Goal: Task Accomplishment & Management: Use online tool/utility

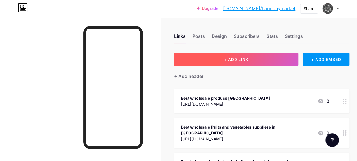
click at [259, 59] on button "+ ADD LINK" at bounding box center [236, 59] width 124 height 14
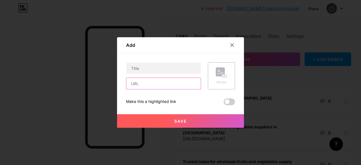
click at [168, 82] on input "text" at bounding box center [163, 83] width 74 height 11
paste input "[URL][DOMAIN_NAME]"
type input "[URL][DOMAIN_NAME]"
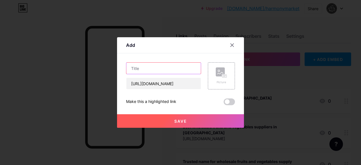
click at [146, 70] on input "text" at bounding box center [163, 68] width 74 height 11
paste input "🍇 Wholesale Fresh Produce – Elevate Your Menu with Harmony Market"
click at [136, 69] on input "🍇 Wholesale Fresh Produce – Elevate Your Menu with Harmony Market" at bounding box center [163, 68] width 74 height 11
type input "Wholesale Fresh Produce – Elevate Your Menu with Harmony Market"
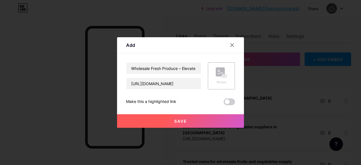
click at [179, 120] on span "Save" at bounding box center [180, 121] width 13 height 5
